Goal: Navigation & Orientation: Find specific page/section

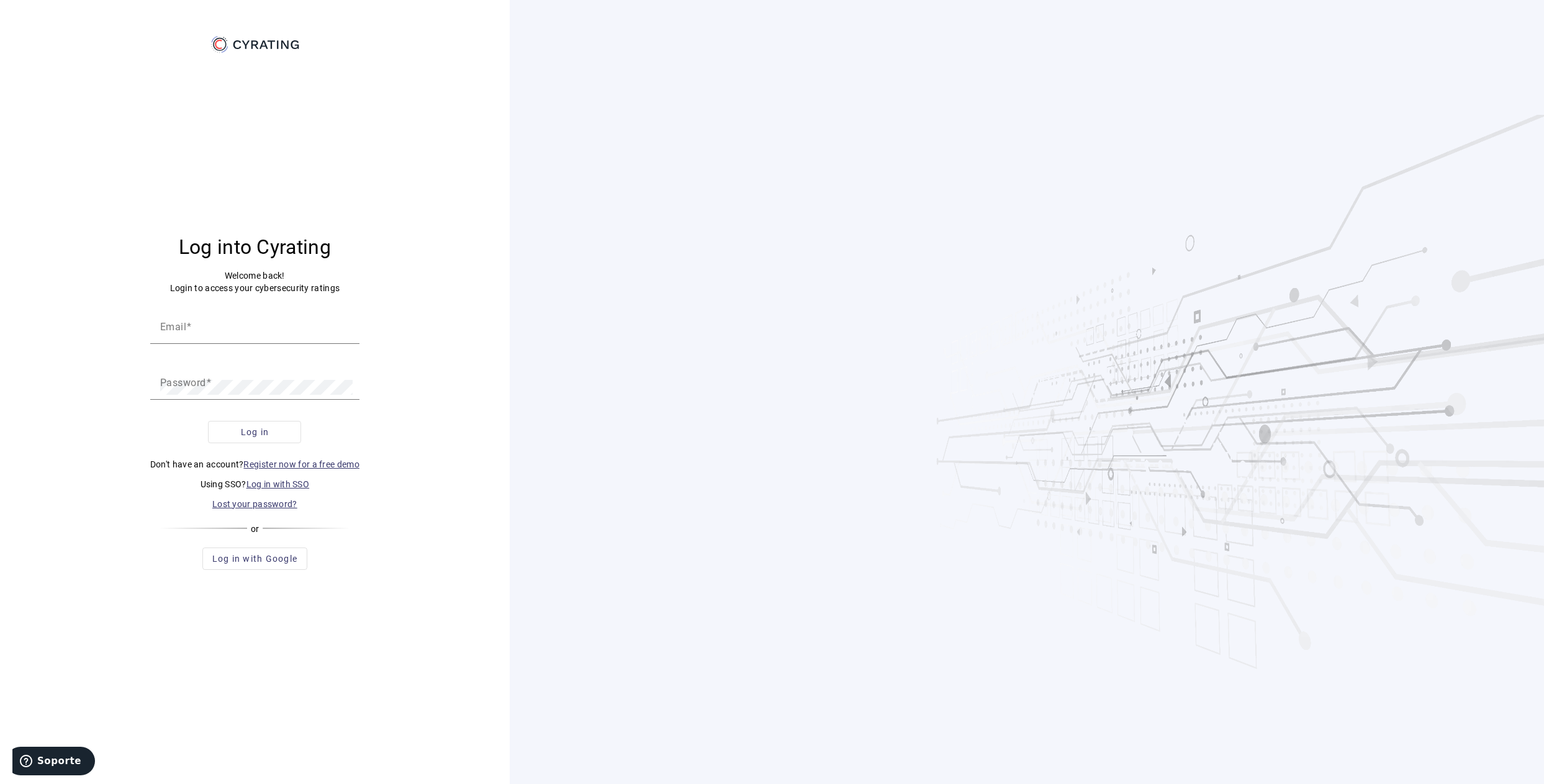
click at [269, 484] on link "Log in with SSO" at bounding box center [278, 484] width 63 height 10
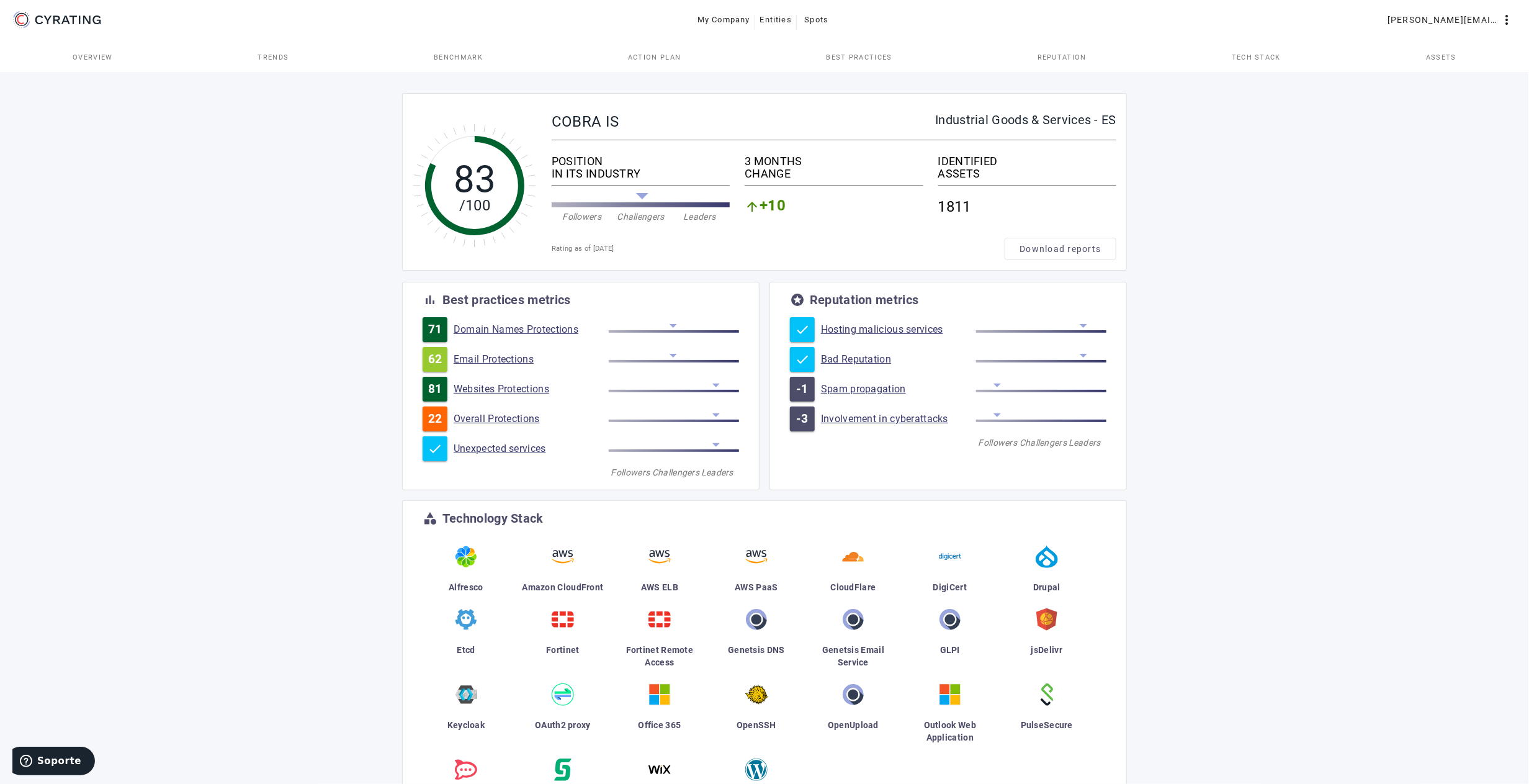
click at [280, 51] on span "Trends" at bounding box center [272, 57] width 31 height 30
